Goal: Task Accomplishment & Management: Complete application form

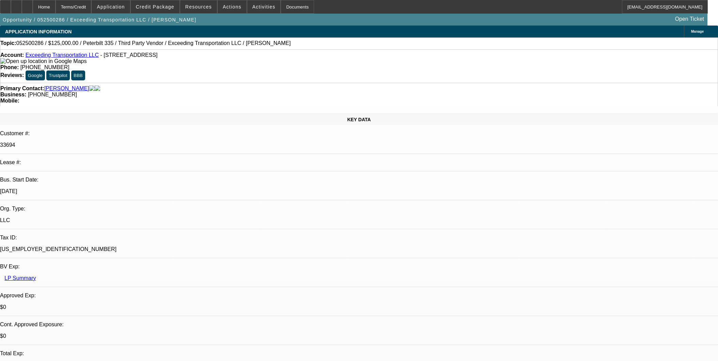
select select "0"
select select "6"
select select "0"
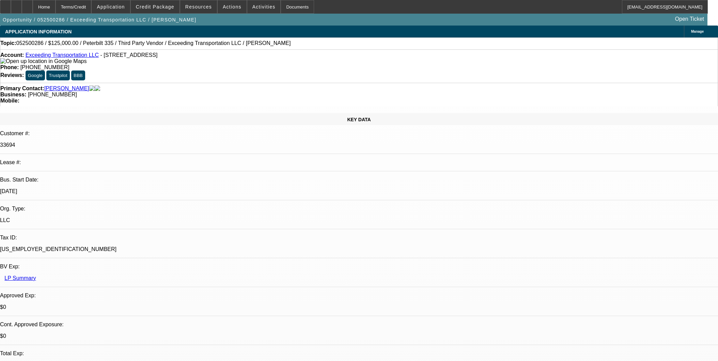
select select "0"
select select "15"
select select "0"
select select "6"
click at [361, 98] on div "Mobile:" at bounding box center [359, 101] width 718 height 6
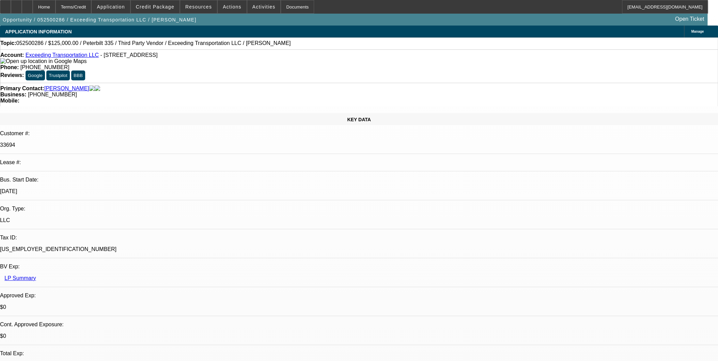
select select "0"
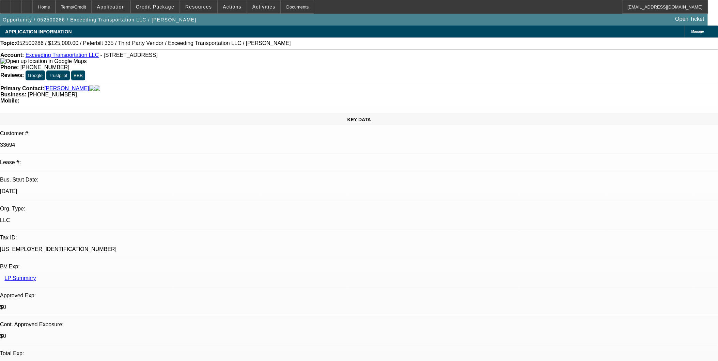
select select "0"
select select "1"
select select "6"
select select "15"
select select "6"
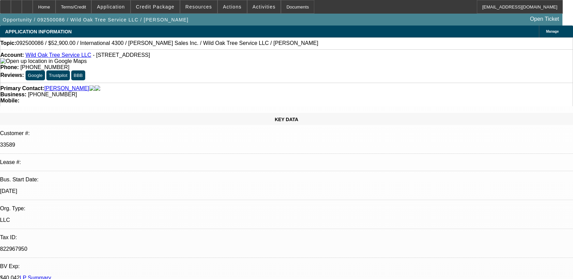
select select "0"
select select "2"
select select "0"
select select "6"
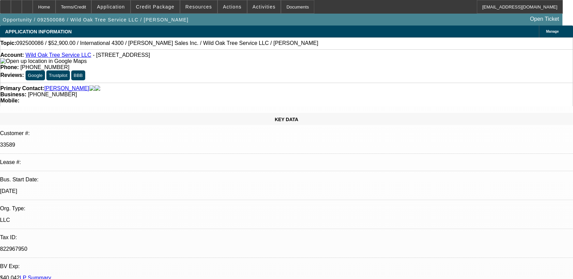
select select "0"
select select "2"
select select "0"
select select "6"
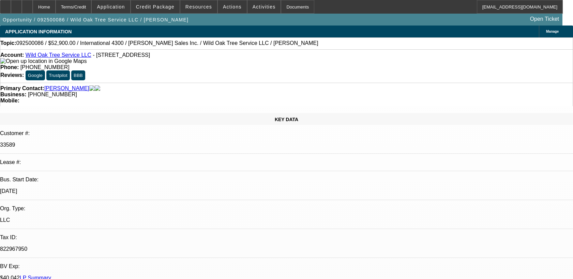
select select "0"
select select "2"
select select "0"
select select "6"
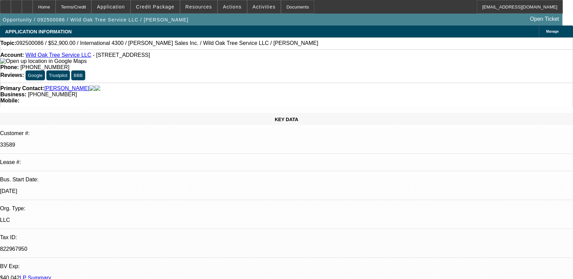
select select "0"
select select "2"
select select "0"
select select "6"
